Goal: Task Accomplishment & Management: Manage account settings

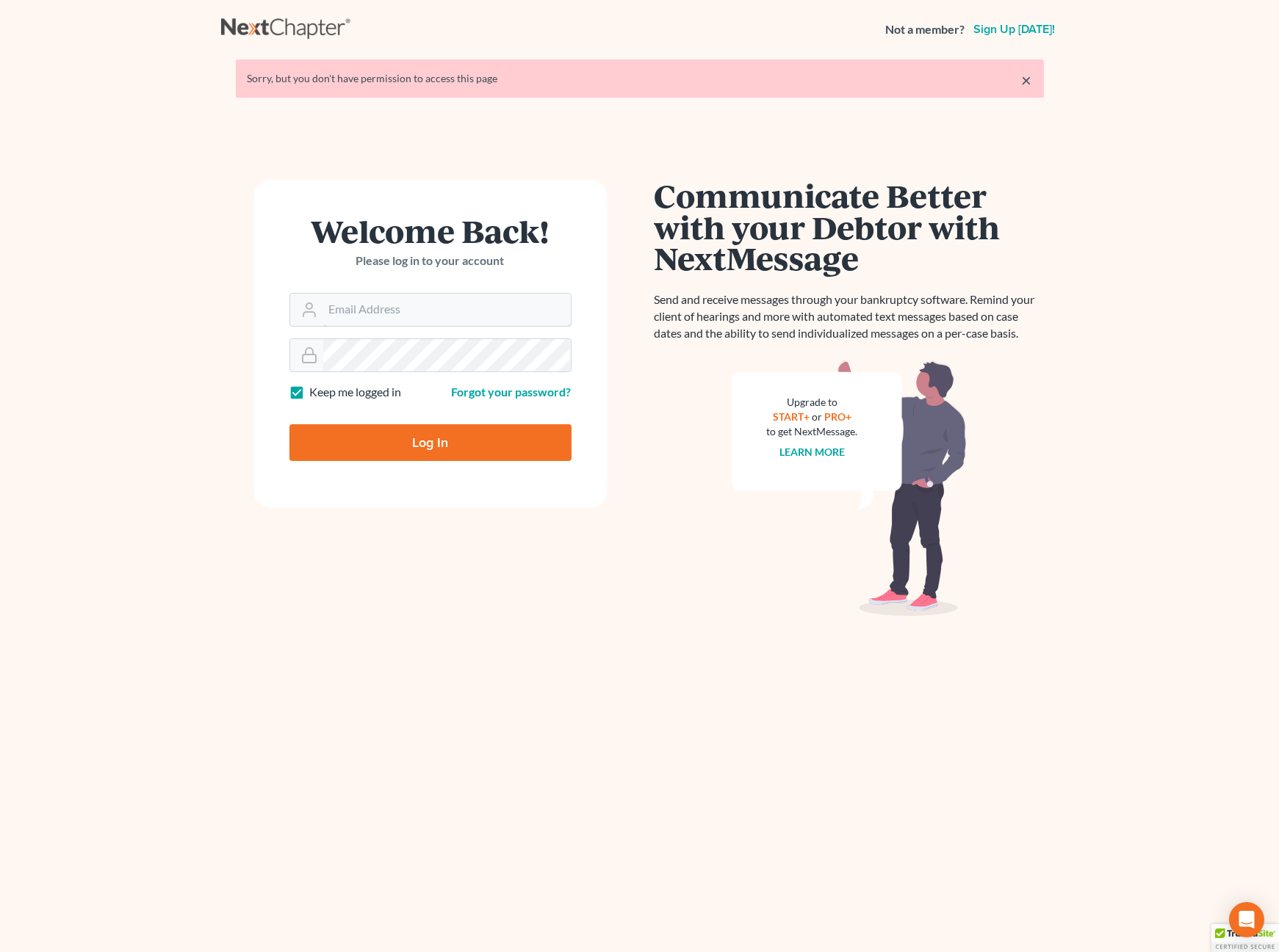
type input "[PERSON_NAME][EMAIL_ADDRESS][DOMAIN_NAME]"
click at [367, 446] on input "Log In" at bounding box center [430, 443] width 282 height 36
type input "Thinking..."
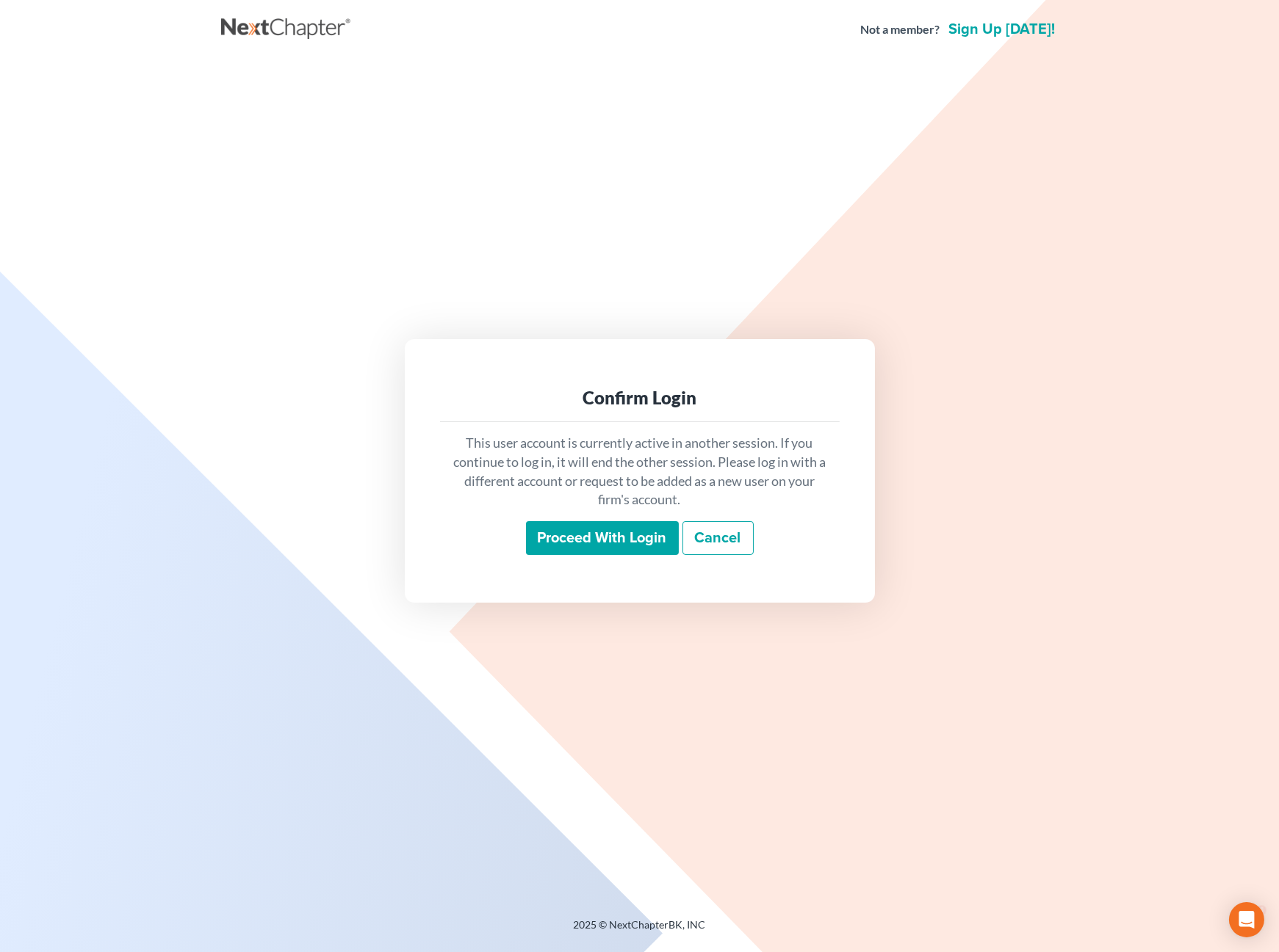
click at [587, 546] on input "Proceed with login" at bounding box center [602, 538] width 152 height 33
